Goal: Transaction & Acquisition: Purchase product/service

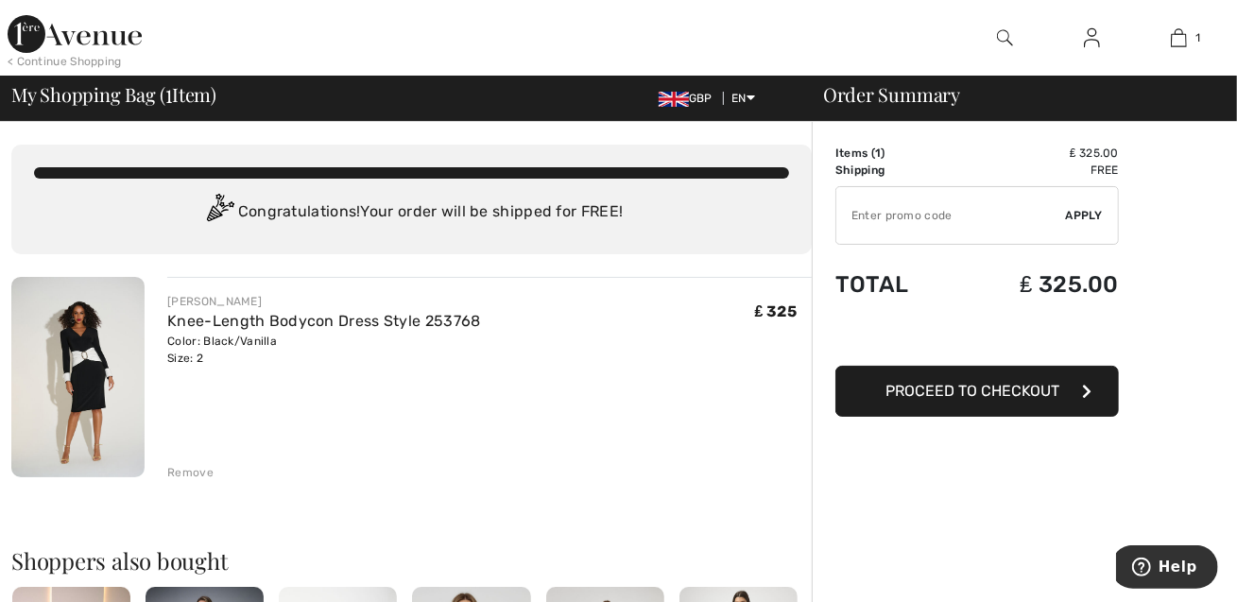
click at [1038, 391] on span "Proceed to Checkout" at bounding box center [973, 391] width 174 height 18
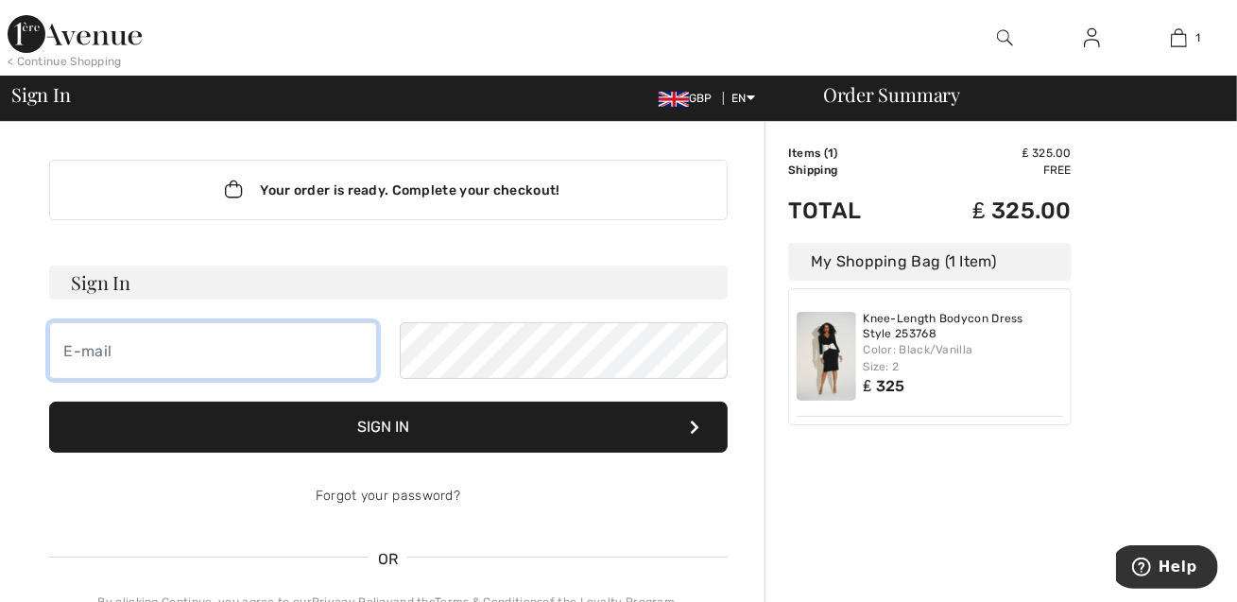
type input "[EMAIL_ADDRESS][DOMAIN_NAME]"
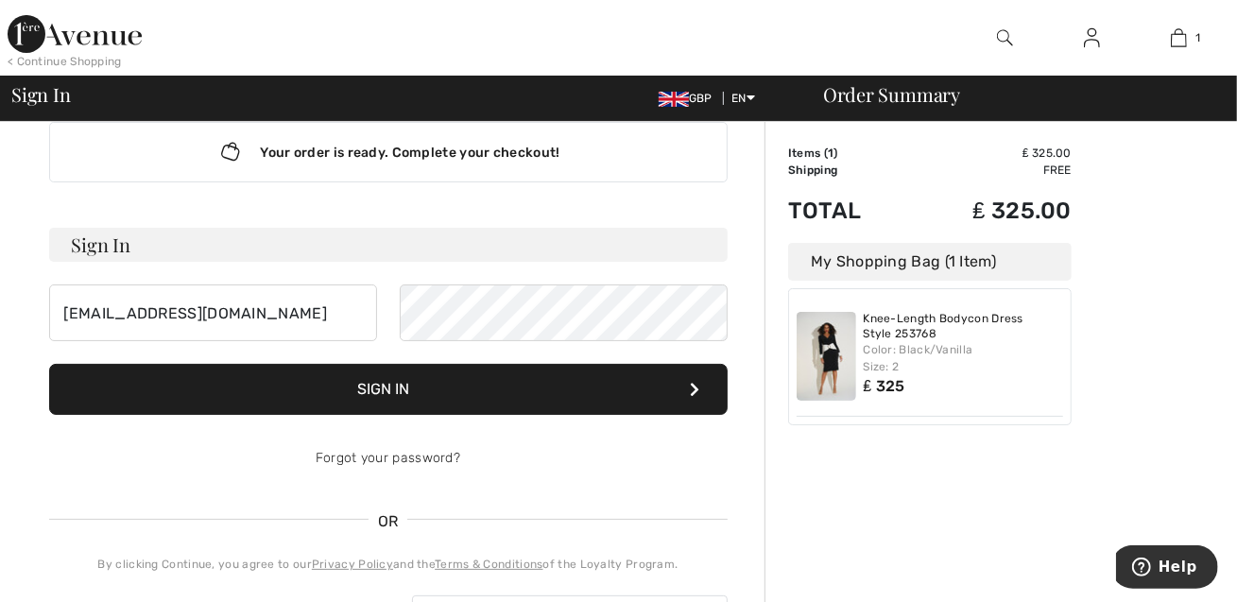
scroll to position [101, 0]
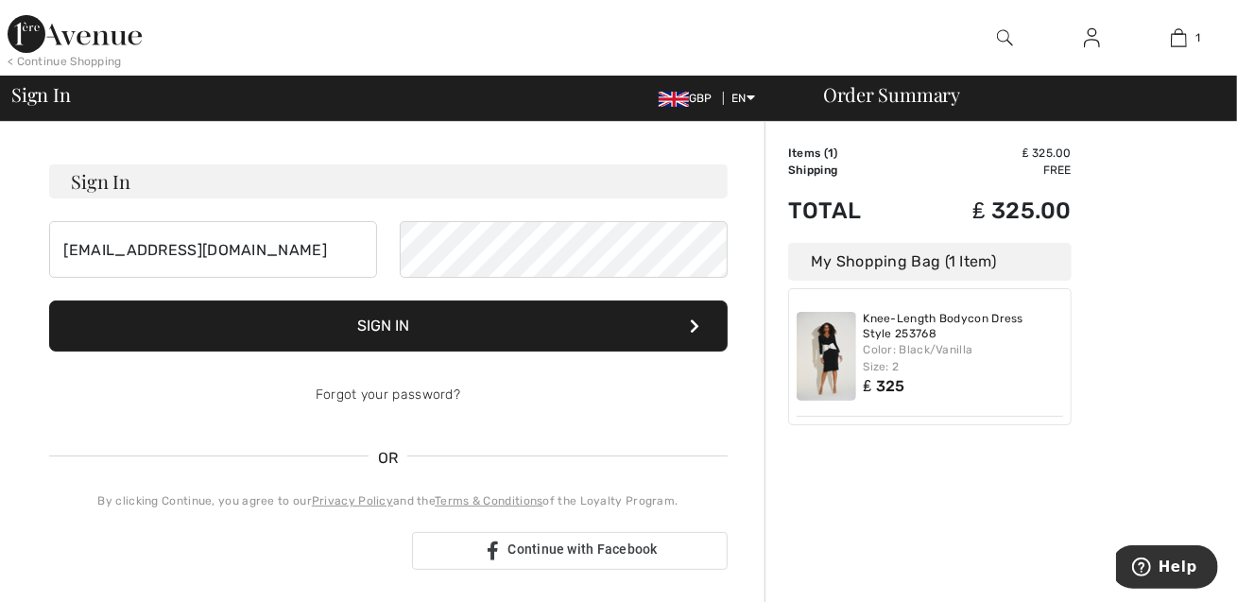
click at [463, 340] on button "Sign In" at bounding box center [388, 326] width 679 height 51
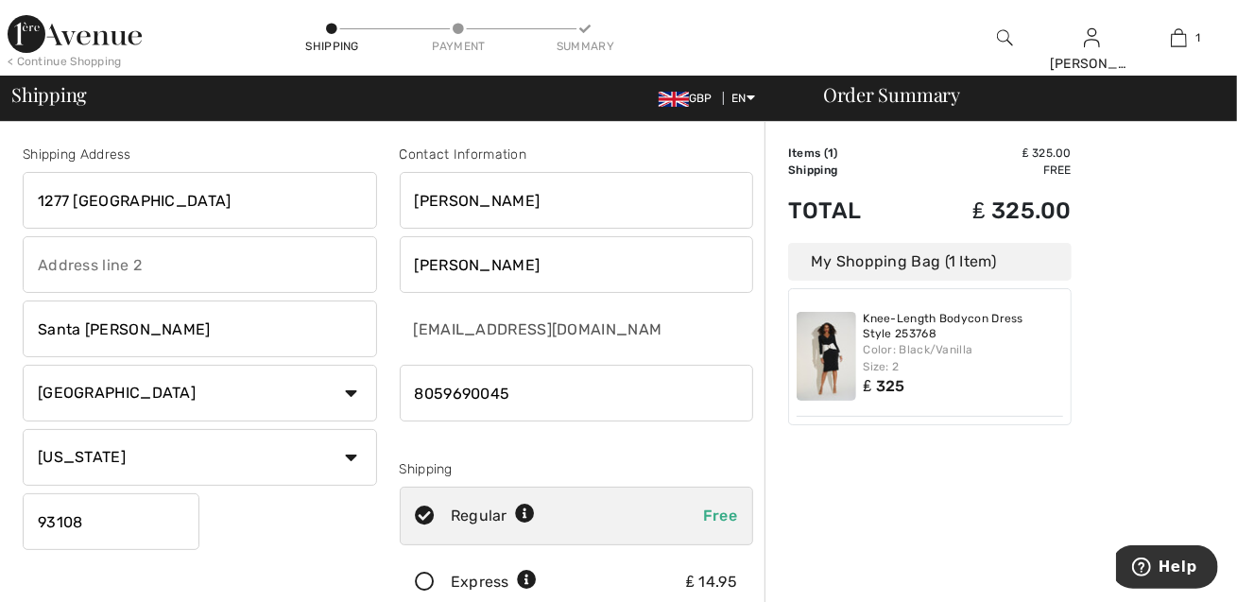
click at [684, 100] on span "GBP" at bounding box center [689, 98] width 61 height 13
click at [216, 199] on input "1277 Pepper Lane" at bounding box center [200, 200] width 354 height 57
type input "1"
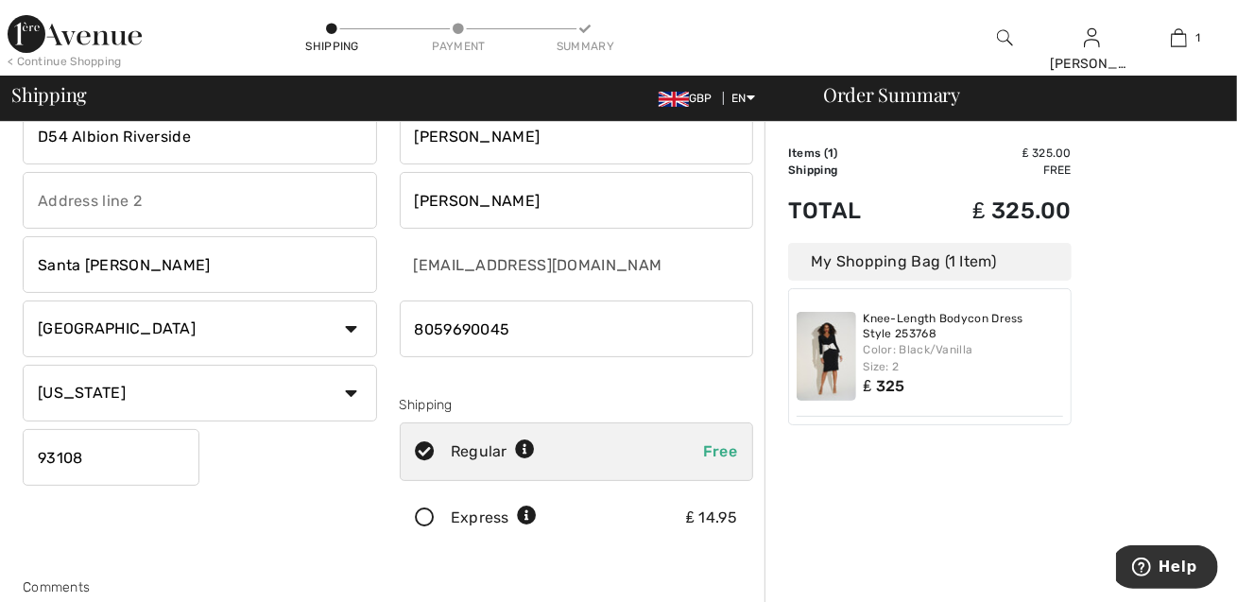
scroll to position [95, 0]
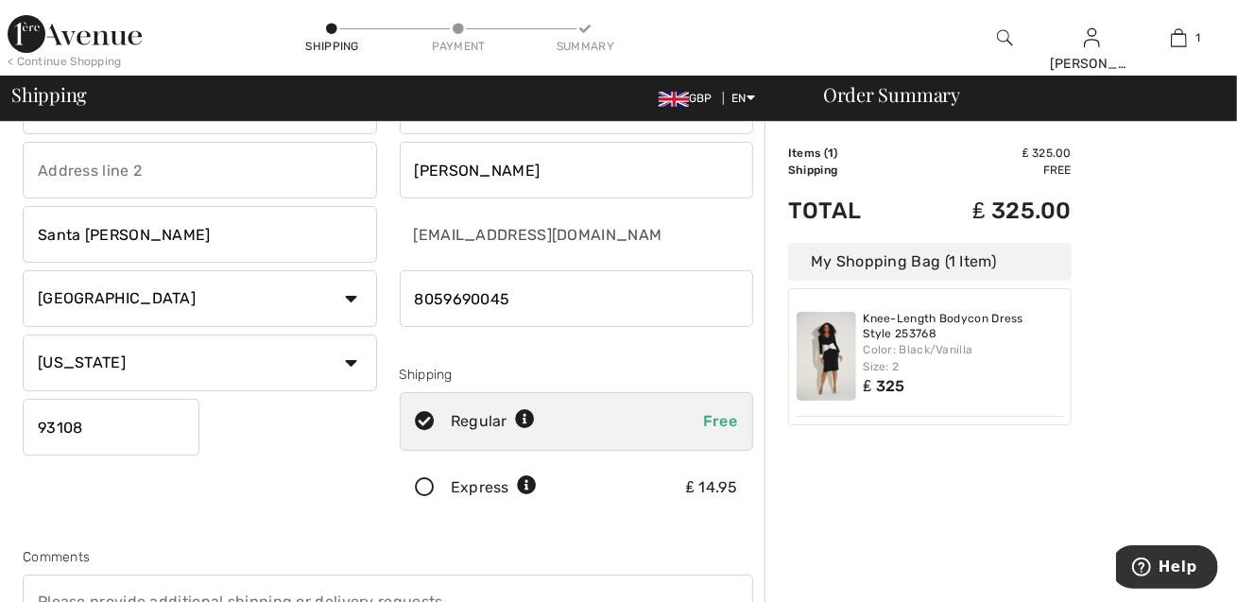
type input "D54 Albion Riverside"
click at [158, 171] on input "text" at bounding box center [200, 170] width 354 height 57
click at [149, 176] on input "text" at bounding box center [200, 170] width 354 height 57
click at [149, 173] on input "text" at bounding box center [200, 170] width 354 height 57
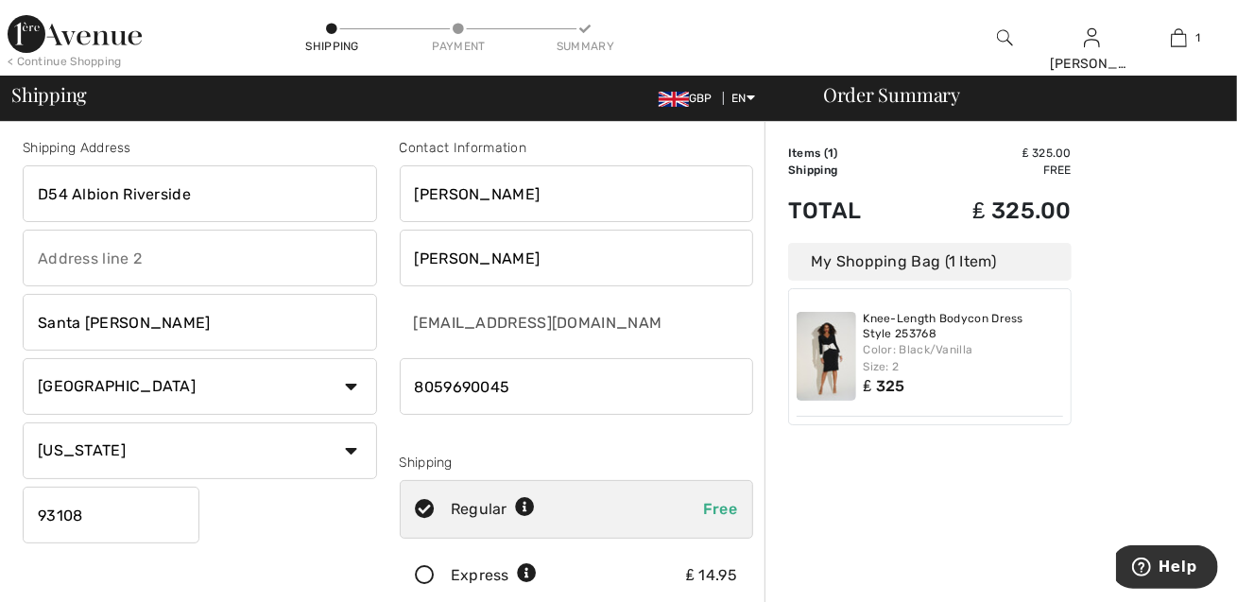
scroll to position [0, 0]
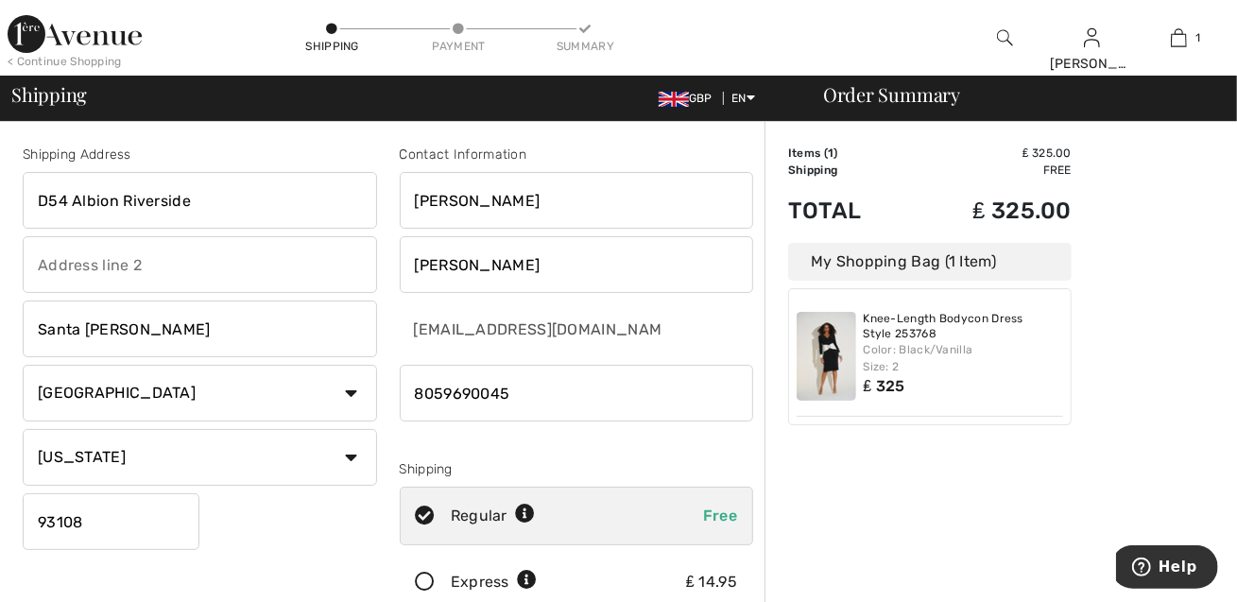
click at [164, 262] on input "text" at bounding box center [200, 264] width 354 height 57
type input "8 Hester Road"
select select "GB"
type input "1277 Pepper Lane"
type input "BCN"
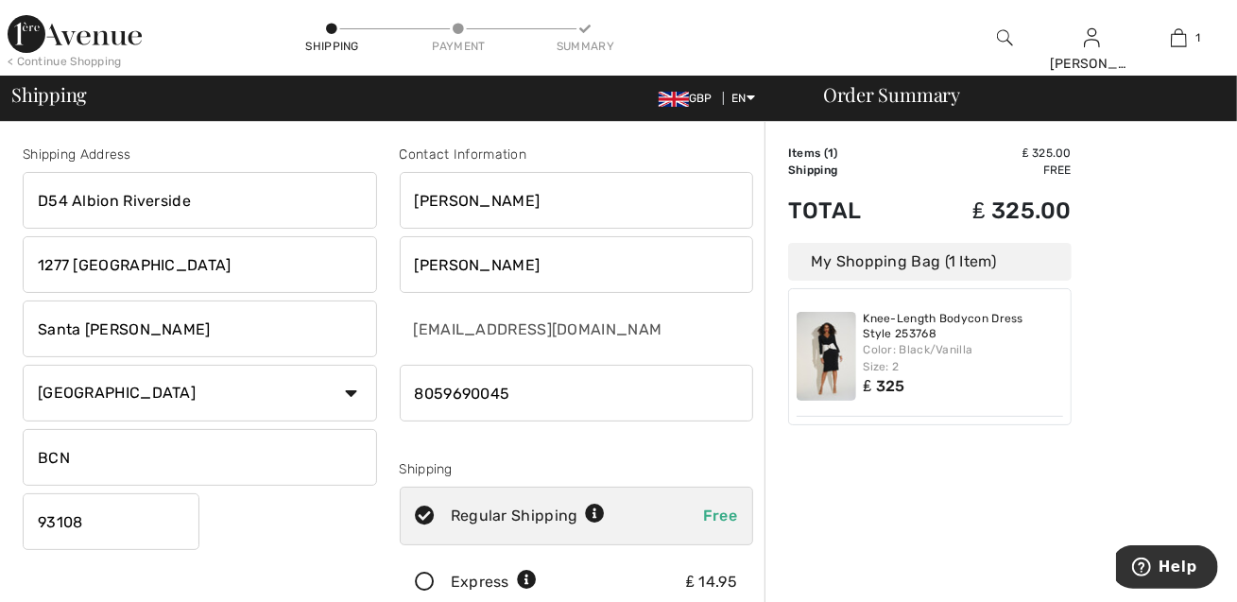
click at [191, 268] on input "1277 Pepper Lane" at bounding box center [200, 264] width 354 height 57
type input "1"
click at [205, 202] on input "D54 Albion Riverside" at bounding box center [200, 200] width 354 height 57
click at [196, 337] on input "Santa Barbara" at bounding box center [200, 329] width 354 height 57
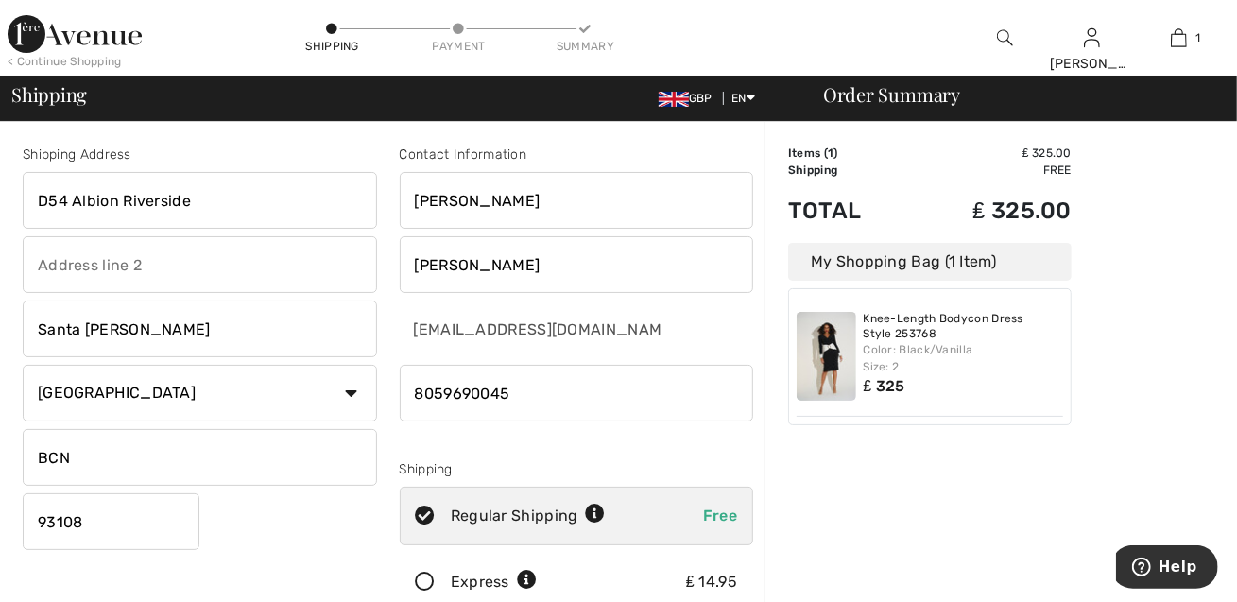
click at [190, 258] on input "text" at bounding box center [200, 264] width 354 height 57
type input "8 Hester Road"
click at [168, 332] on input "Santa Barbara" at bounding box center [200, 329] width 354 height 57
type input "S"
type input "[GEOGRAPHIC_DATA]"
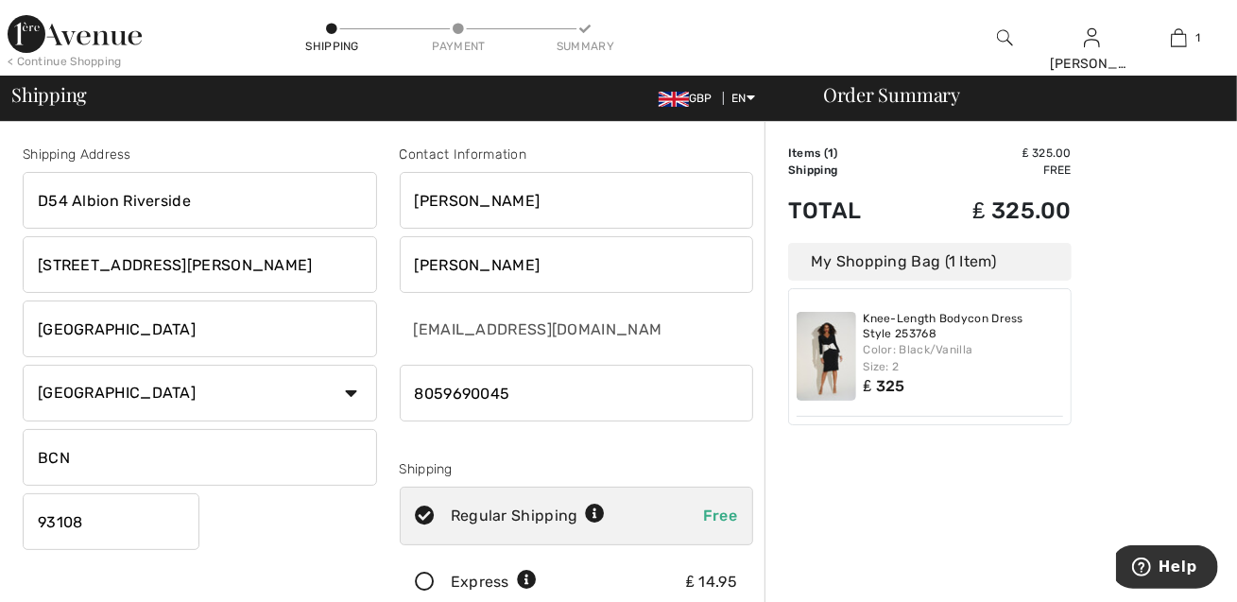
type input "LND"
type input "[GEOGRAPHIC_DATA]"
click at [110, 462] on input "LND" at bounding box center [200, 457] width 354 height 57
click at [110, 460] on input "LND" at bounding box center [200, 457] width 354 height 57
type input "L"
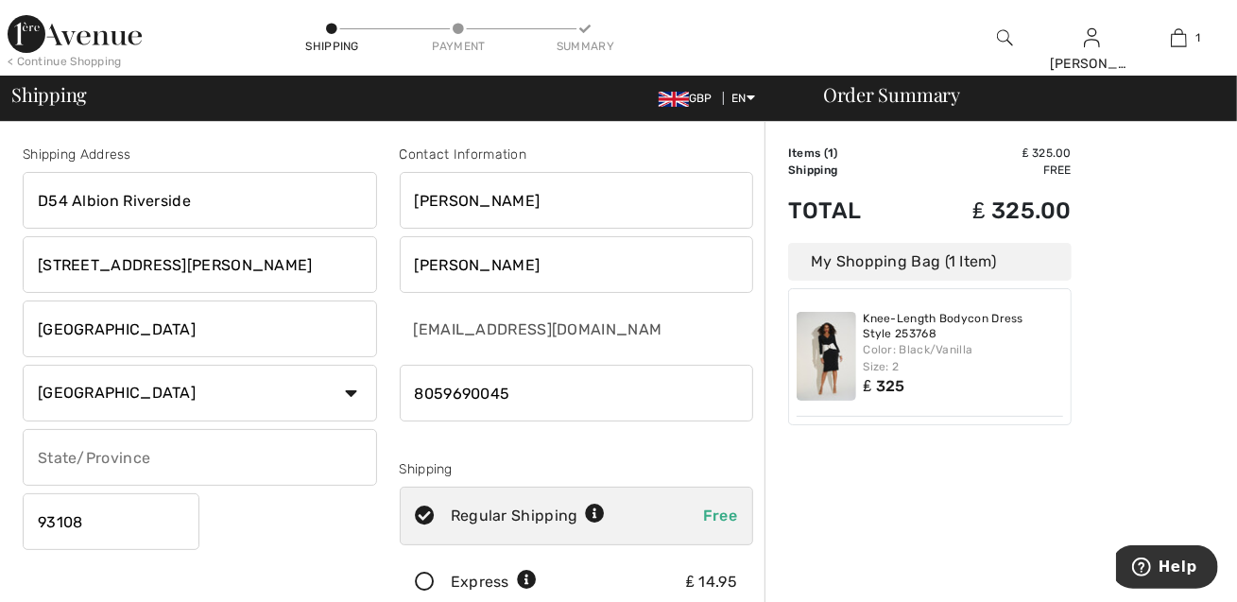
click at [116, 533] on input "93108" at bounding box center [111, 521] width 177 height 57
type input "9"
type input "SW114AW"
click at [527, 391] on input "phone" at bounding box center [577, 393] width 354 height 57
type input "8"
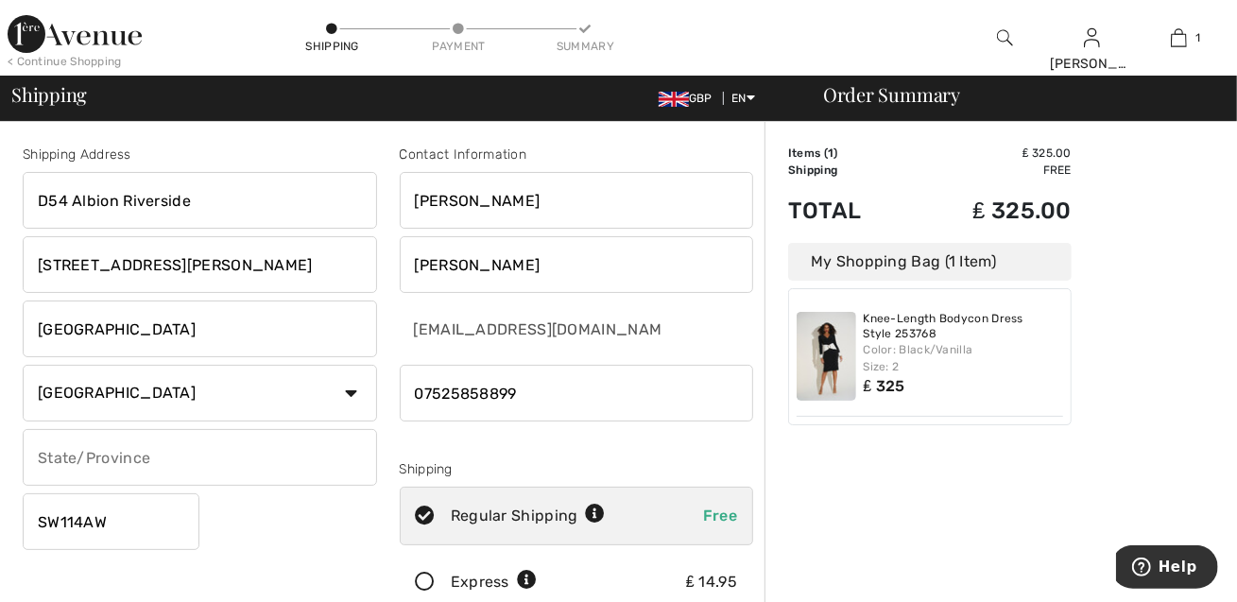
scroll to position [95, 0]
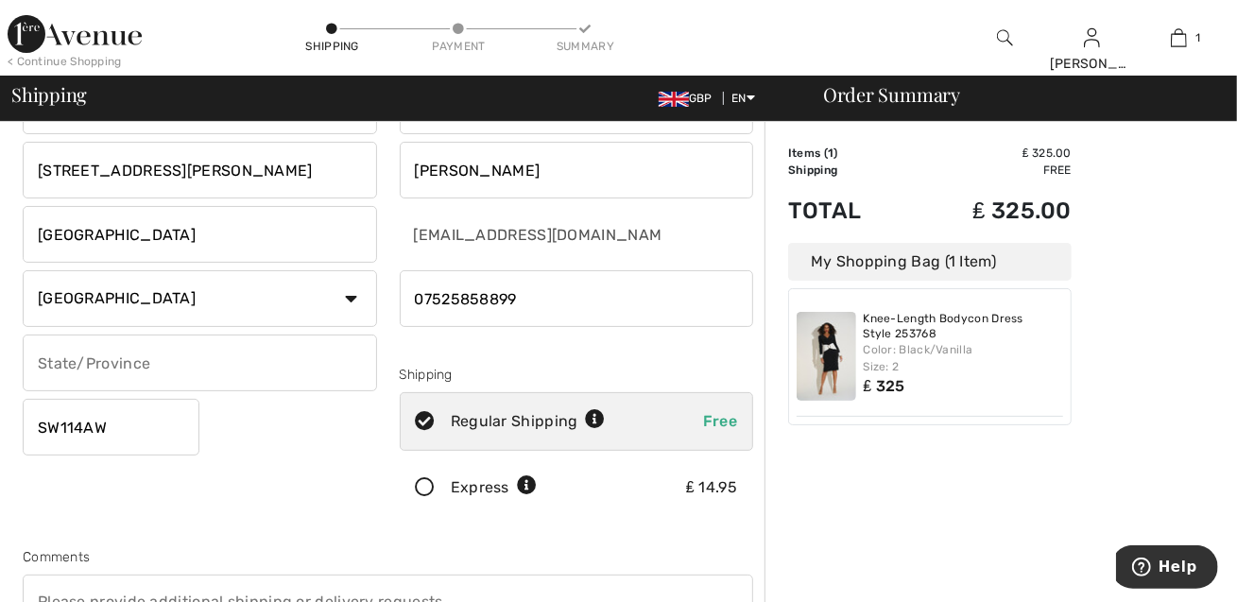
type input "07525858899"
click at [72, 427] on input "SW114AW" at bounding box center [111, 427] width 177 height 57
type input "SW114AW"
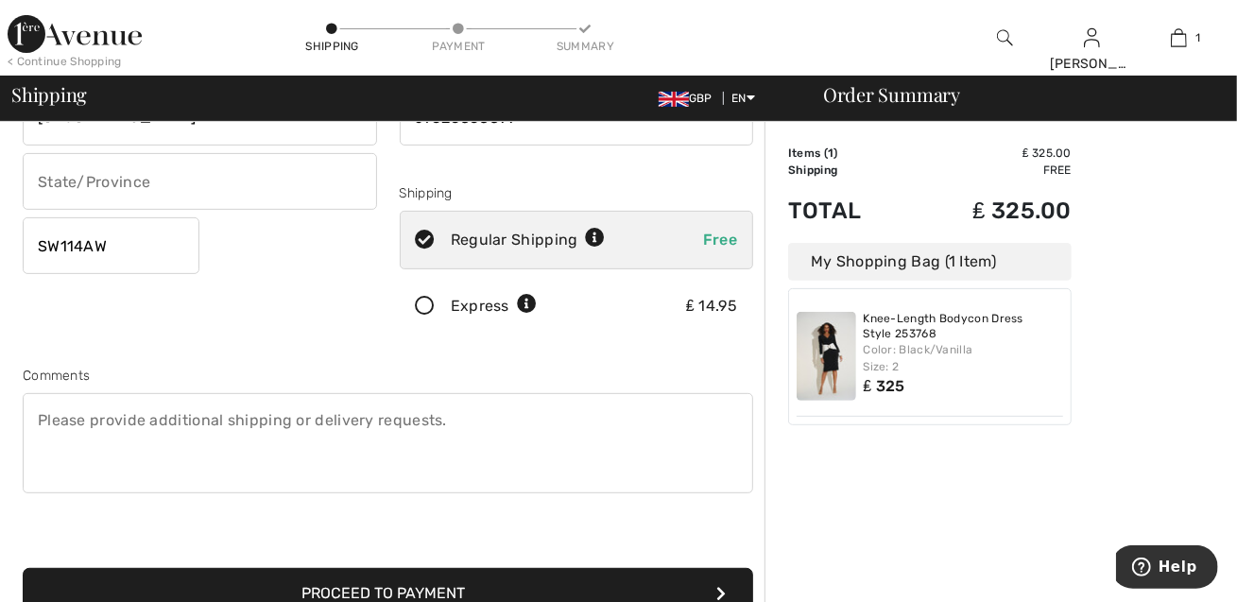
scroll to position [284, 0]
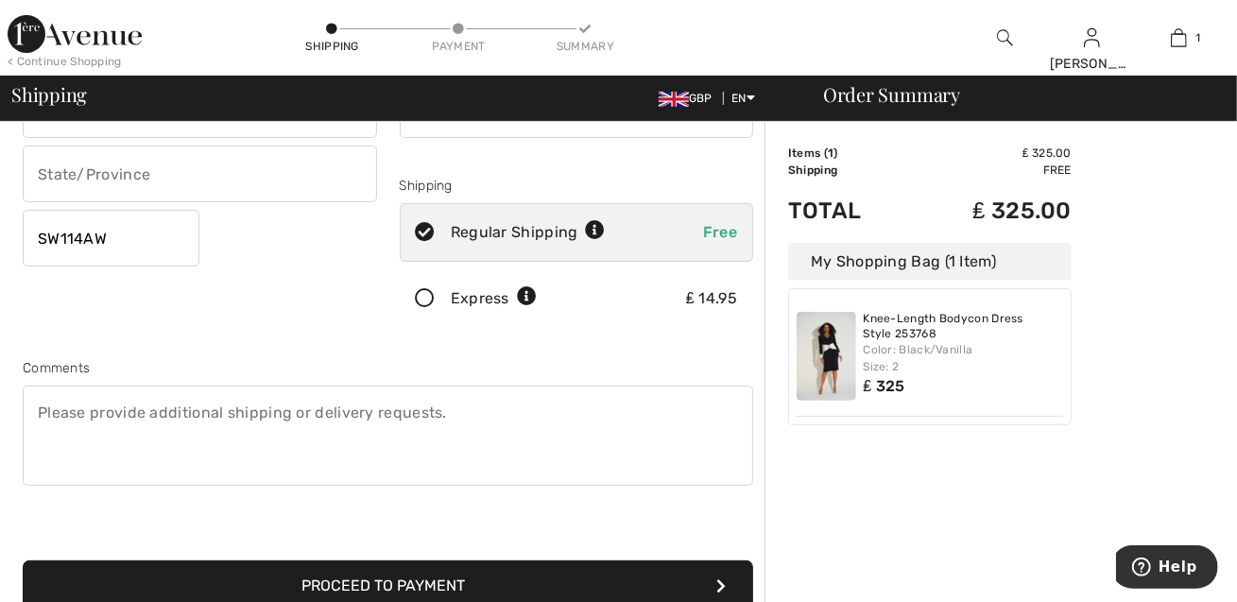
click at [404, 580] on button "Proceed to Payment" at bounding box center [388, 586] width 731 height 51
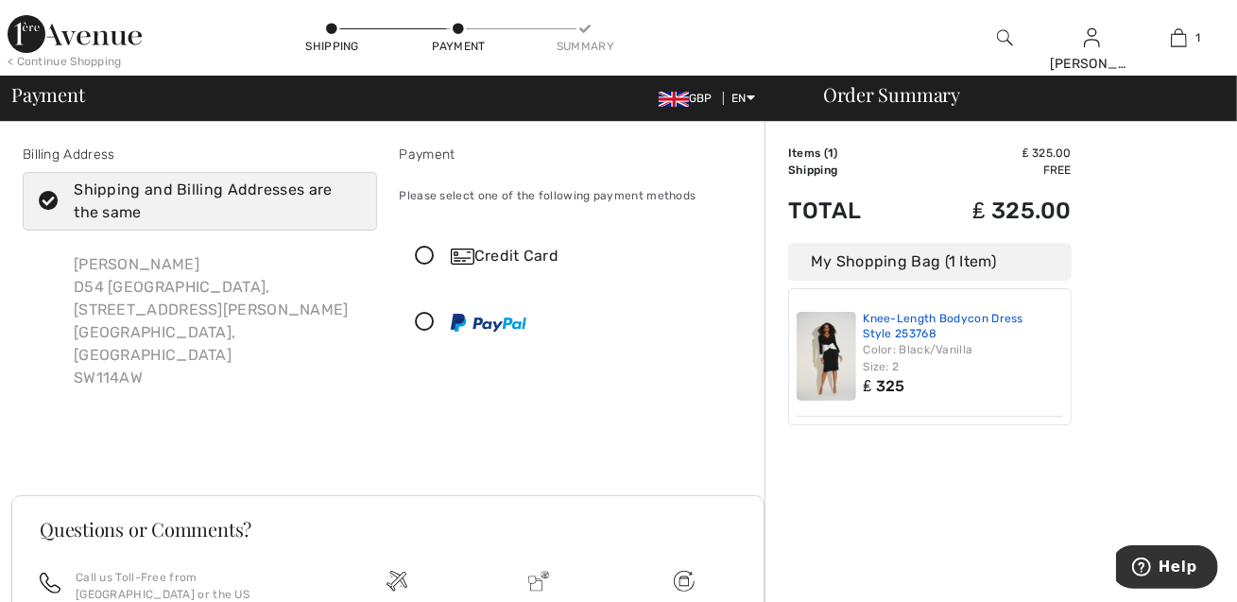
click at [894, 332] on link "Knee-Length Bodycon Dress Style 253768" at bounding box center [964, 326] width 200 height 29
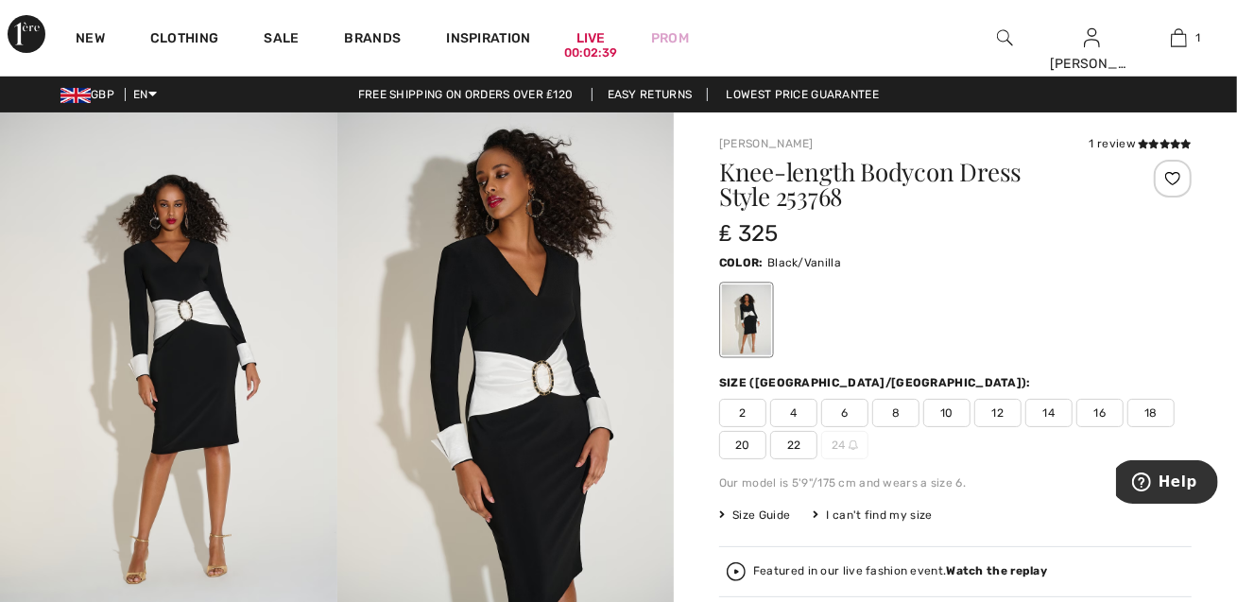
click at [793, 412] on span "4" at bounding box center [793, 413] width 47 height 28
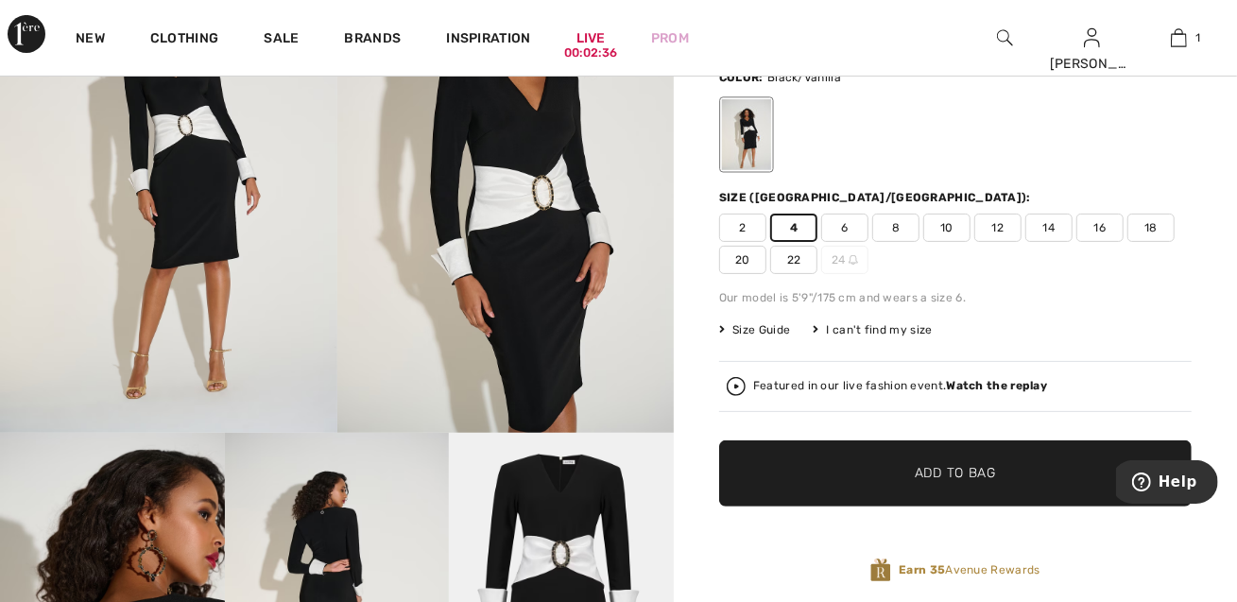
scroll to position [189, 0]
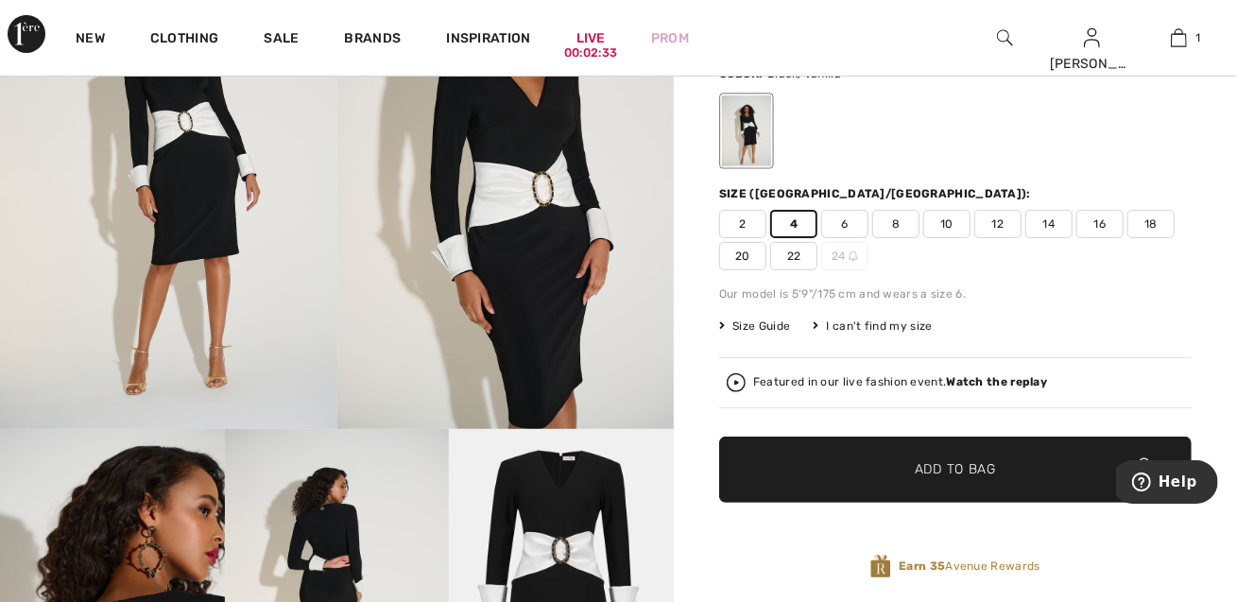
click at [927, 476] on span "Add to Bag" at bounding box center [955, 470] width 81 height 20
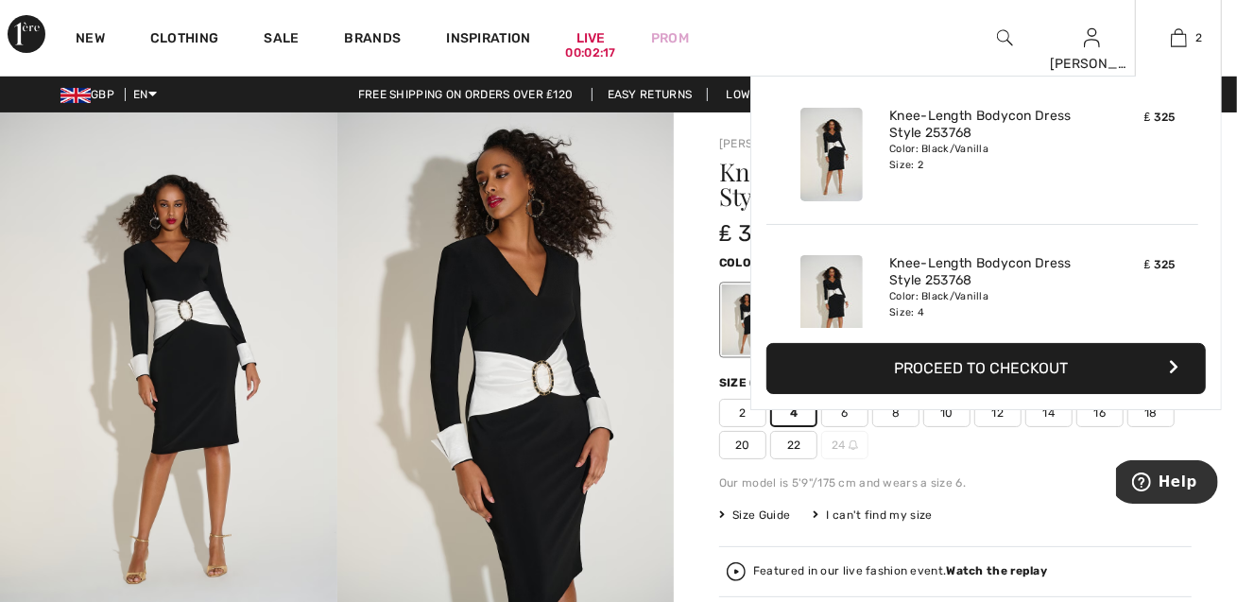
scroll to position [0, 0]
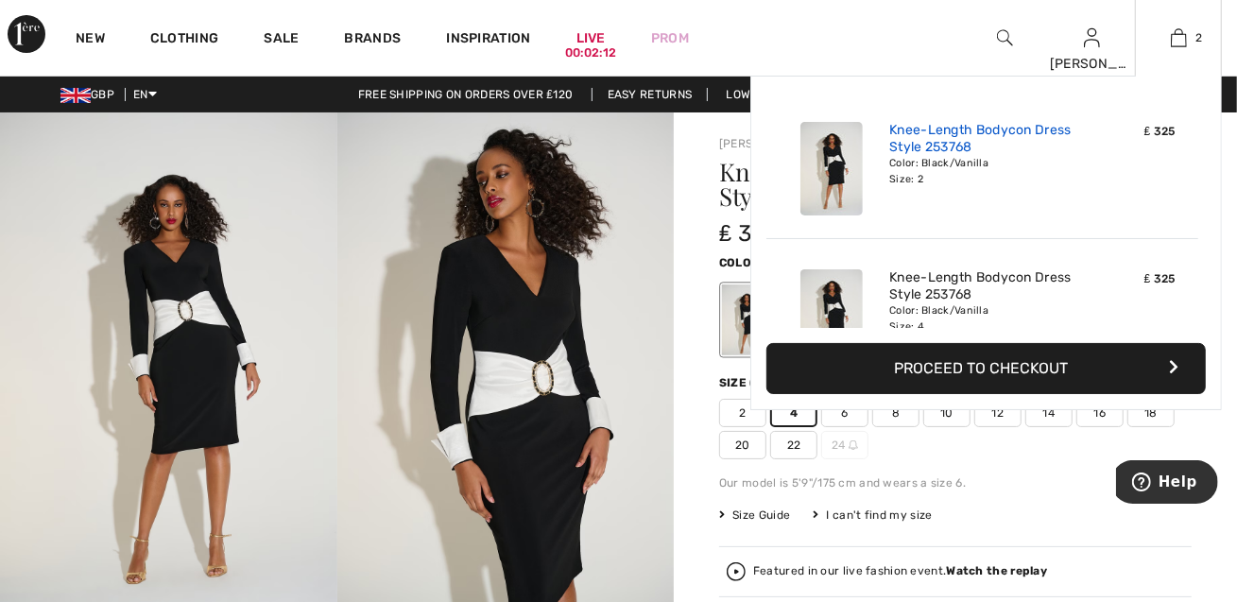
click at [958, 140] on link "Knee-Length Bodycon Dress Style 253768" at bounding box center [983, 139] width 186 height 34
click at [941, 146] on link "Knee-Length Bodycon Dress Style 253768" at bounding box center [983, 139] width 186 height 34
click at [944, 150] on link "Knee-Length Bodycon Dress Style 253768" at bounding box center [983, 139] width 186 height 34
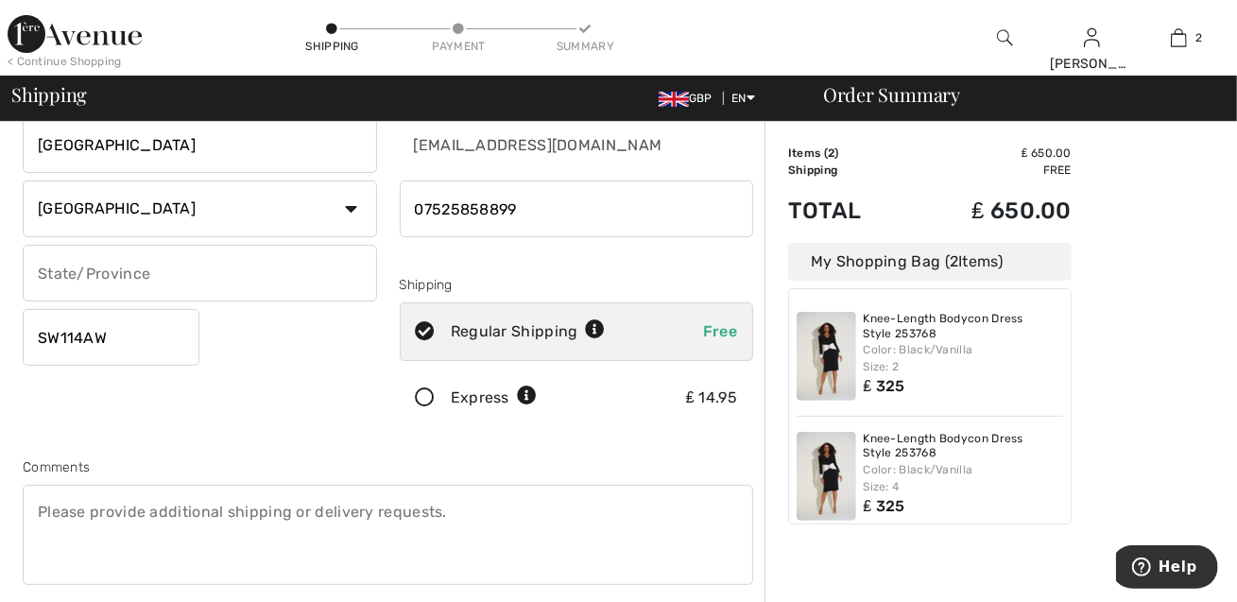
scroll to position [200, 0]
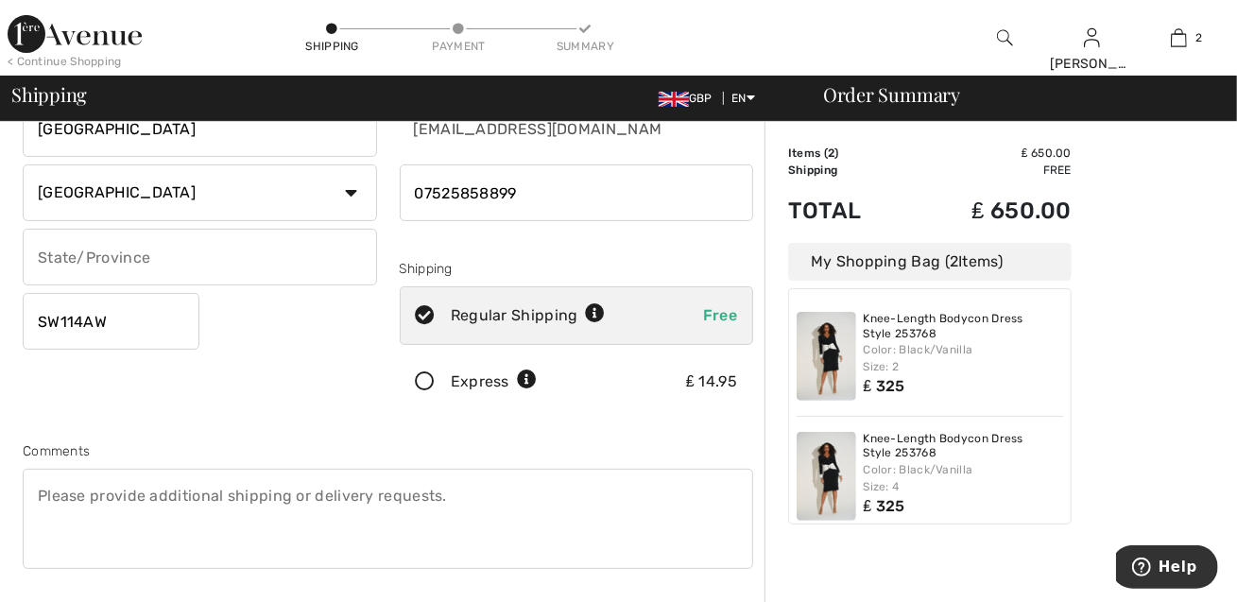
click at [895, 345] on div "Color: Black/Vanilla Size: 2" at bounding box center [964, 358] width 200 height 34
click at [836, 340] on img at bounding box center [827, 356] width 60 height 89
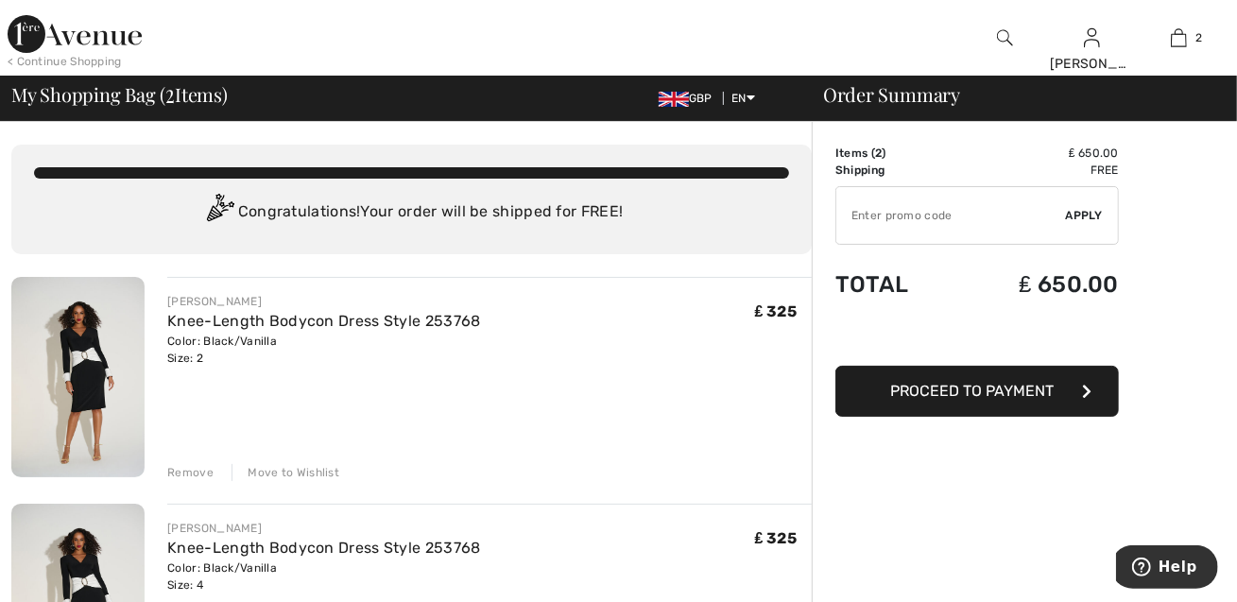
click at [183, 472] on div "Remove" at bounding box center [190, 472] width 46 height 17
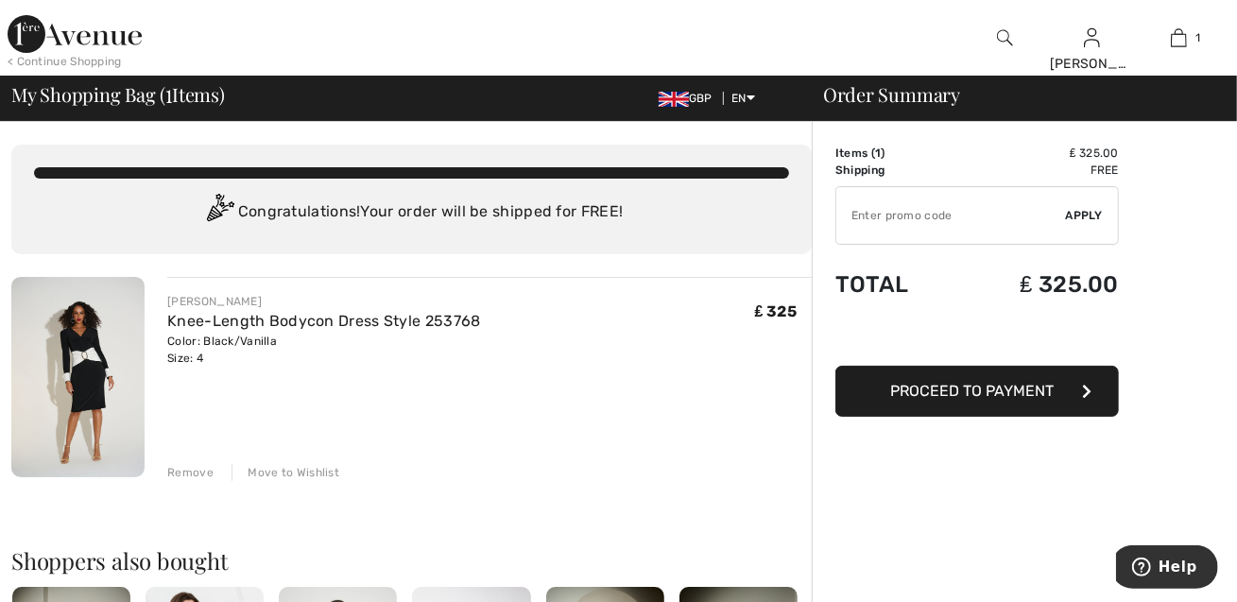
click at [959, 392] on span "Proceed to Payment" at bounding box center [973, 391] width 164 height 18
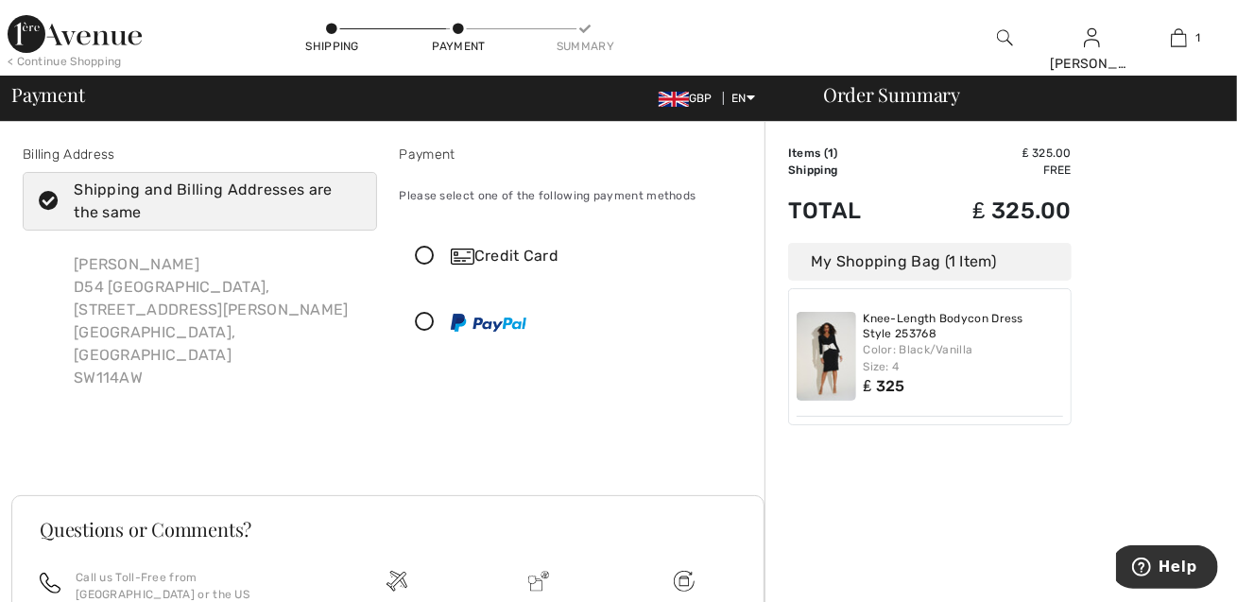
click at [424, 320] on icon at bounding box center [426, 323] width 50 height 20
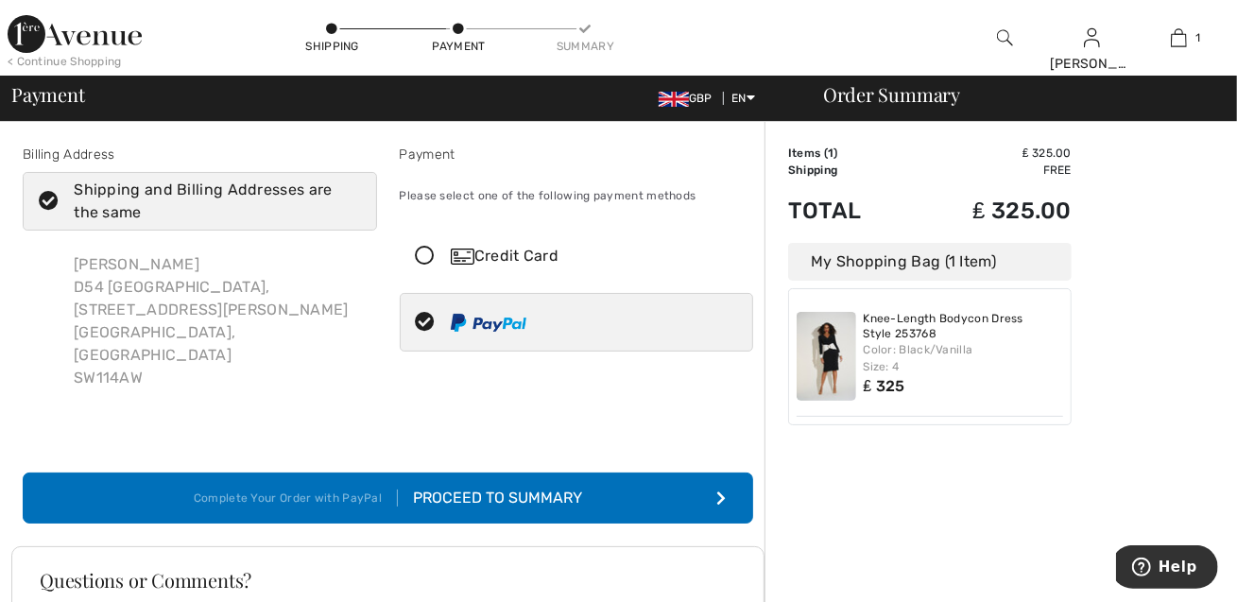
click at [509, 487] on div "Proceed to Summary" at bounding box center [490, 498] width 184 height 23
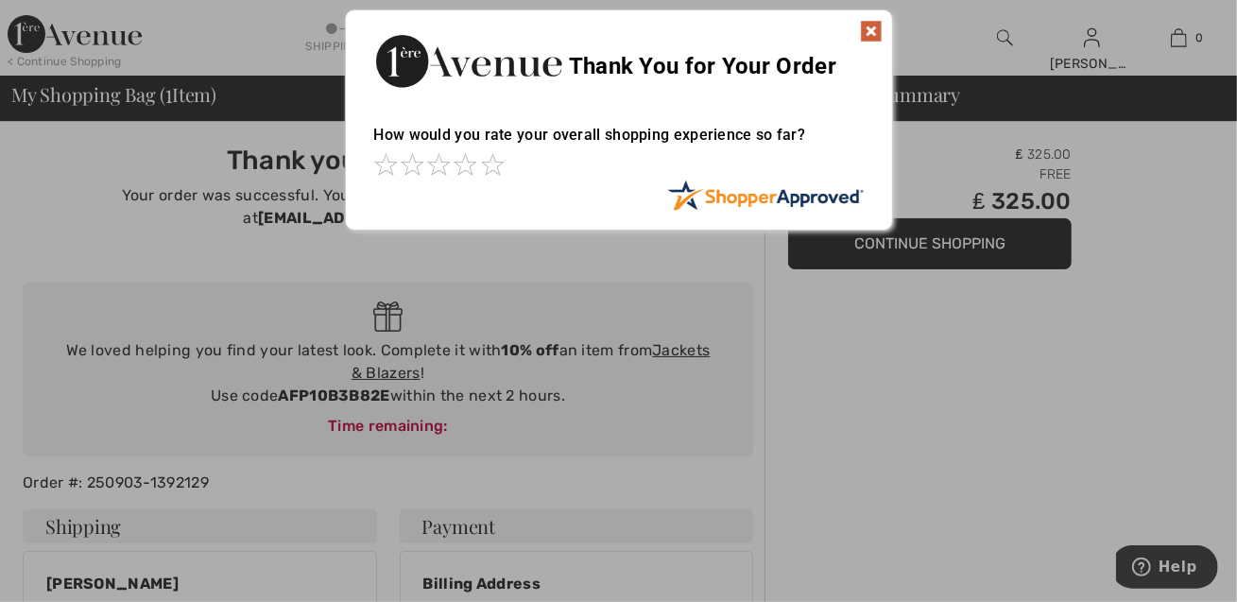
click at [866, 29] on img at bounding box center [871, 31] width 23 height 23
